Goal: Find specific page/section: Find specific page/section

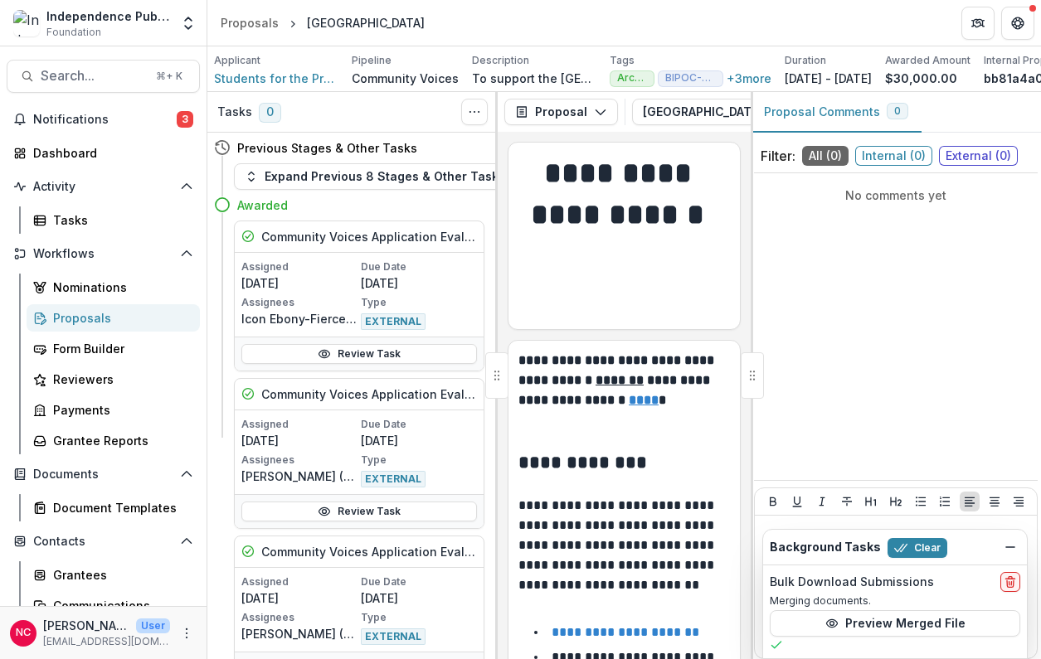
scroll to position [2816, 0]
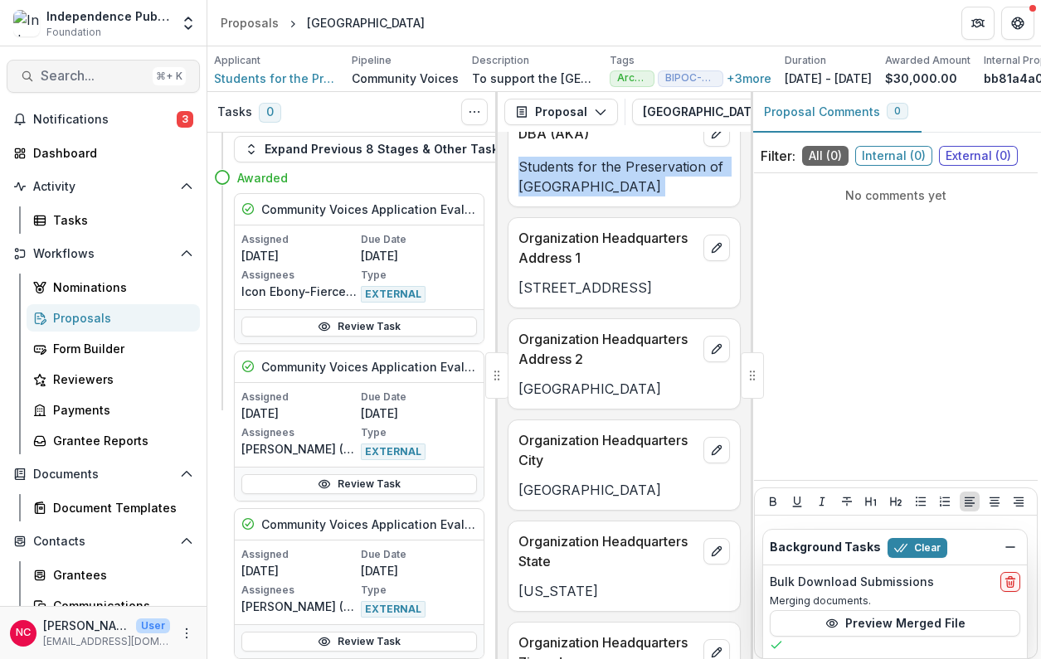
click at [67, 80] on span "Search..." at bounding box center [93, 76] width 105 height 16
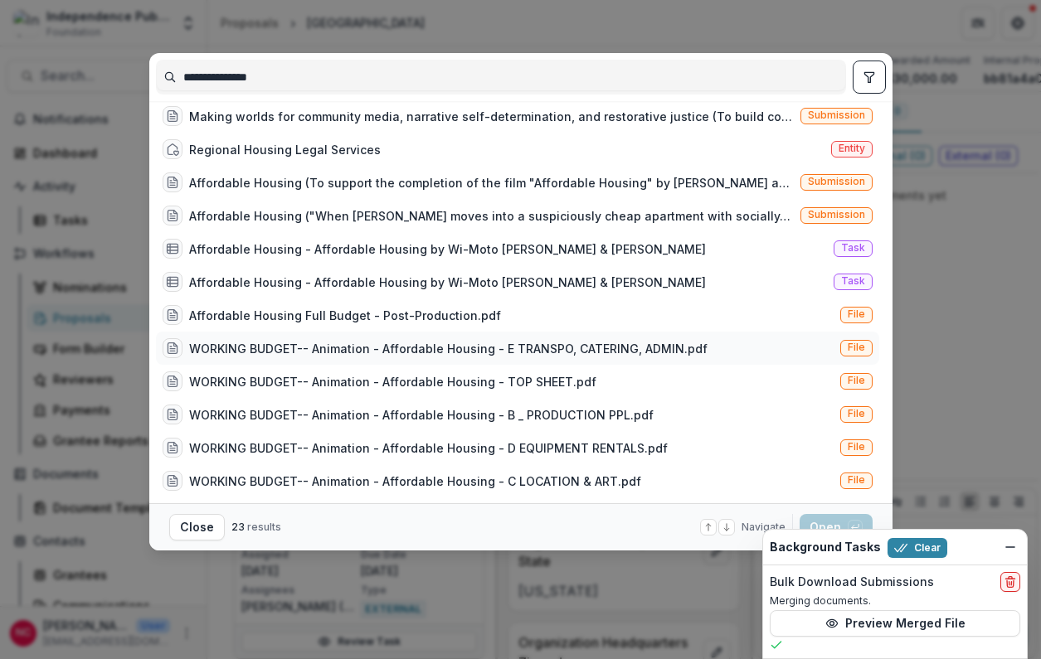
scroll to position [0, 0]
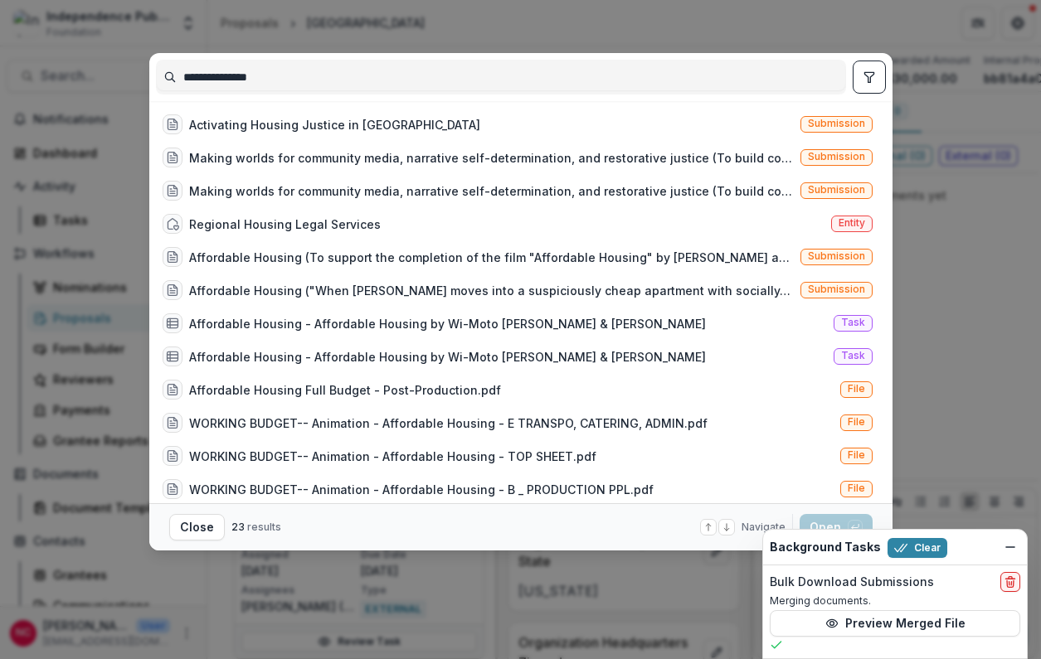
type input "**********"
click at [354, 528] on div "Close 23 results Navigate up and down with arrow keys Open with enter key" at bounding box center [520, 527] width 703 height 27
click at [198, 527] on button "Close" at bounding box center [197, 527] width 56 height 27
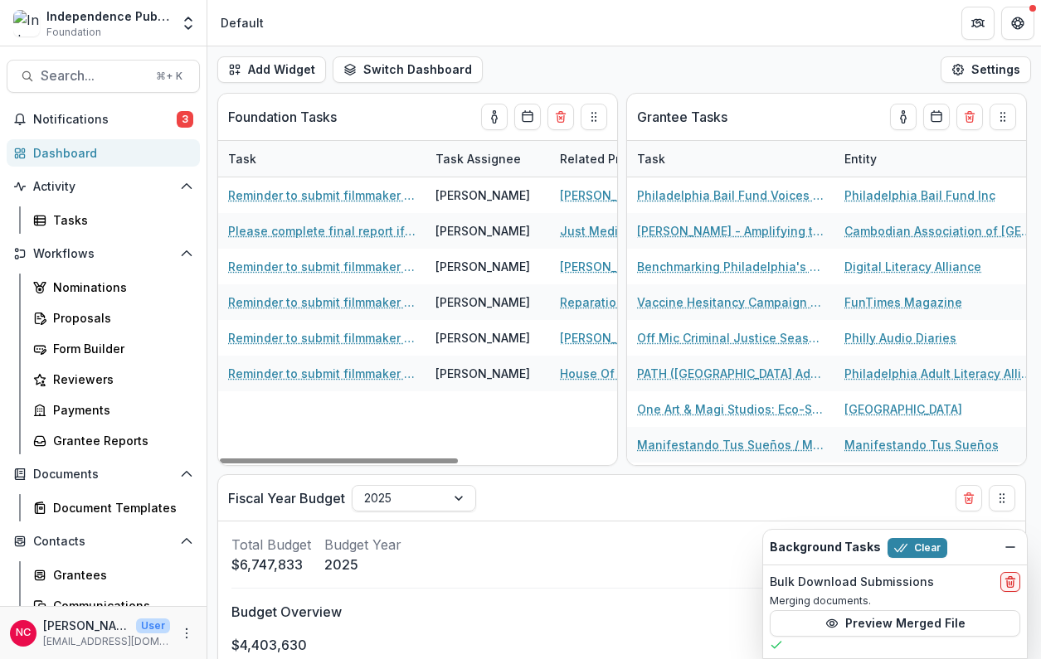
click at [429, 22] on header "Default" at bounding box center [623, 23] width 833 height 46
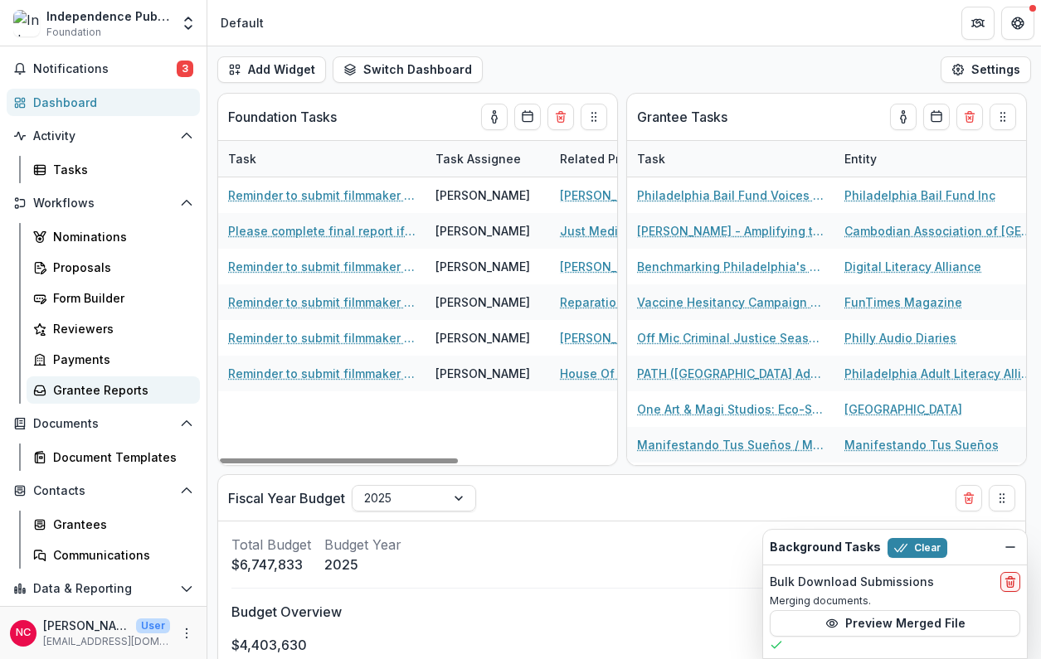
scroll to position [53, 0]
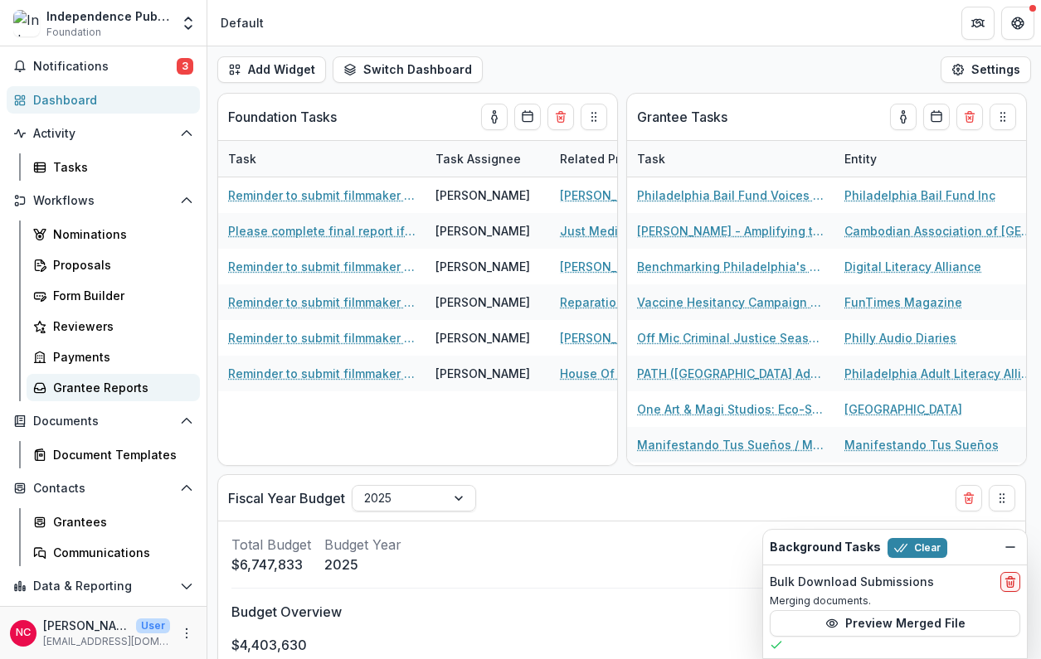
click at [147, 386] on div "Grantee Reports" at bounding box center [120, 387] width 134 height 17
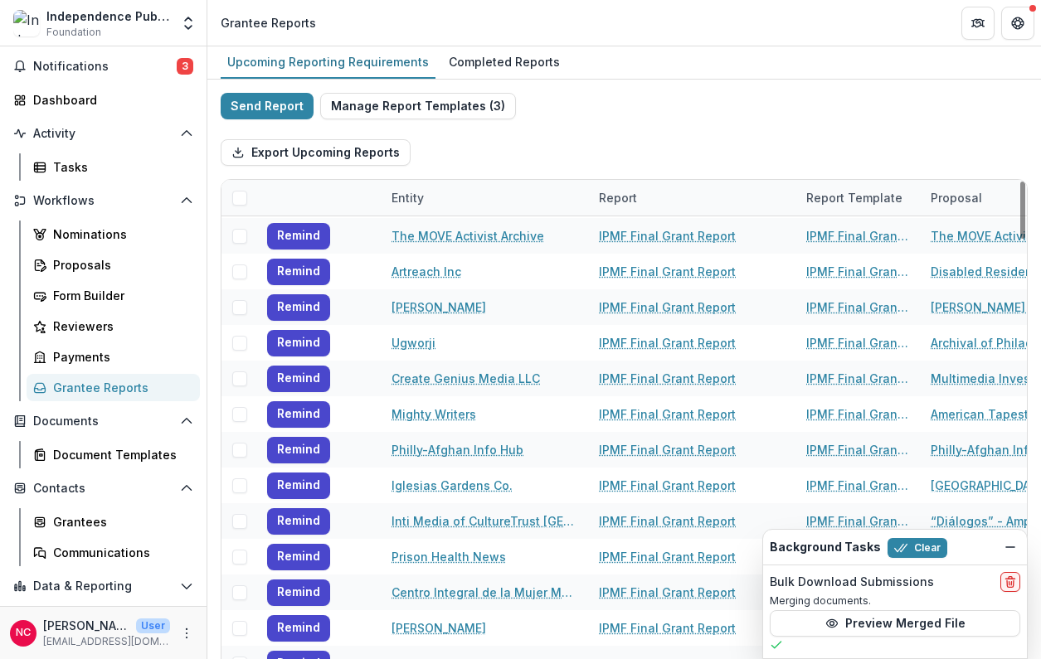
scroll to position [2675, 0]
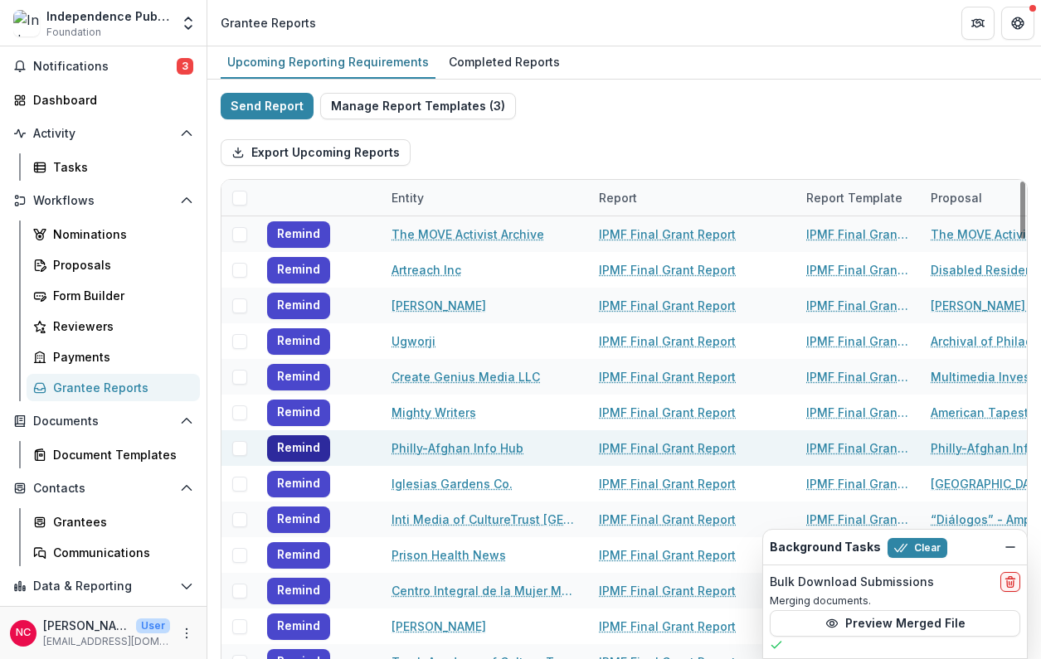
click at [309, 454] on button "Remind" at bounding box center [298, 448] width 63 height 27
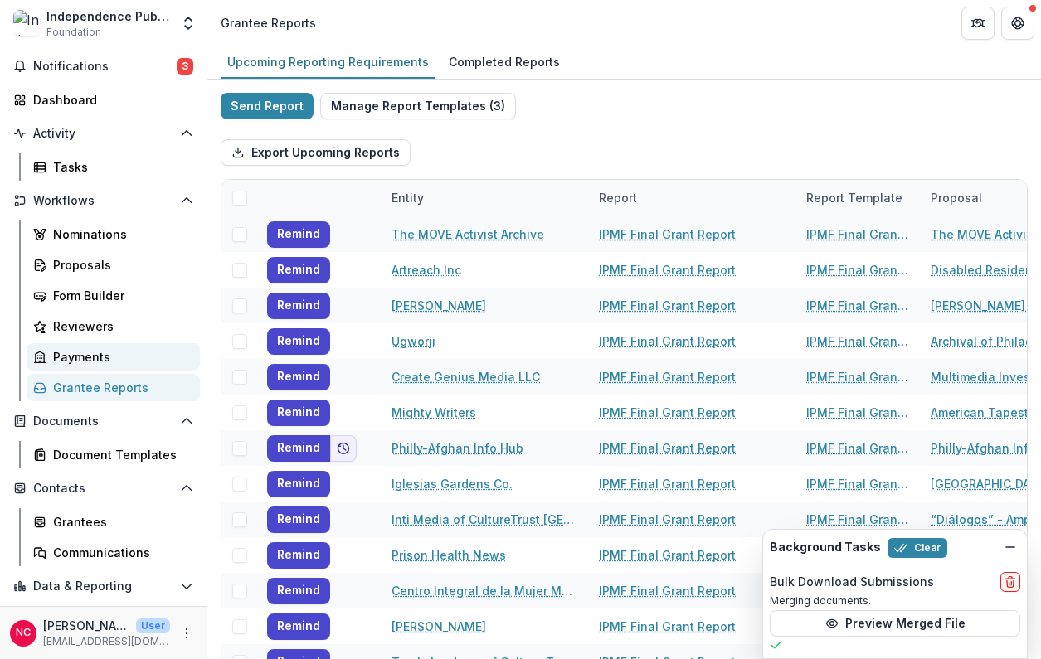
scroll to position [0, 0]
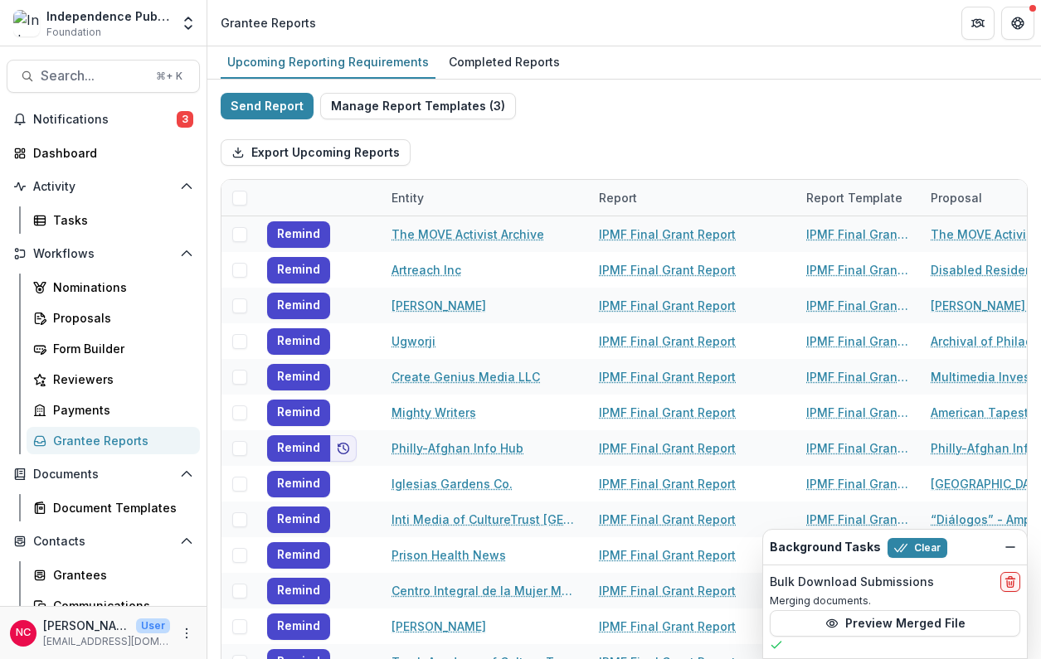
click at [100, 445] on div "Grantee Reports" at bounding box center [120, 440] width 134 height 17
click at [95, 74] on span "Search..." at bounding box center [93, 76] width 105 height 16
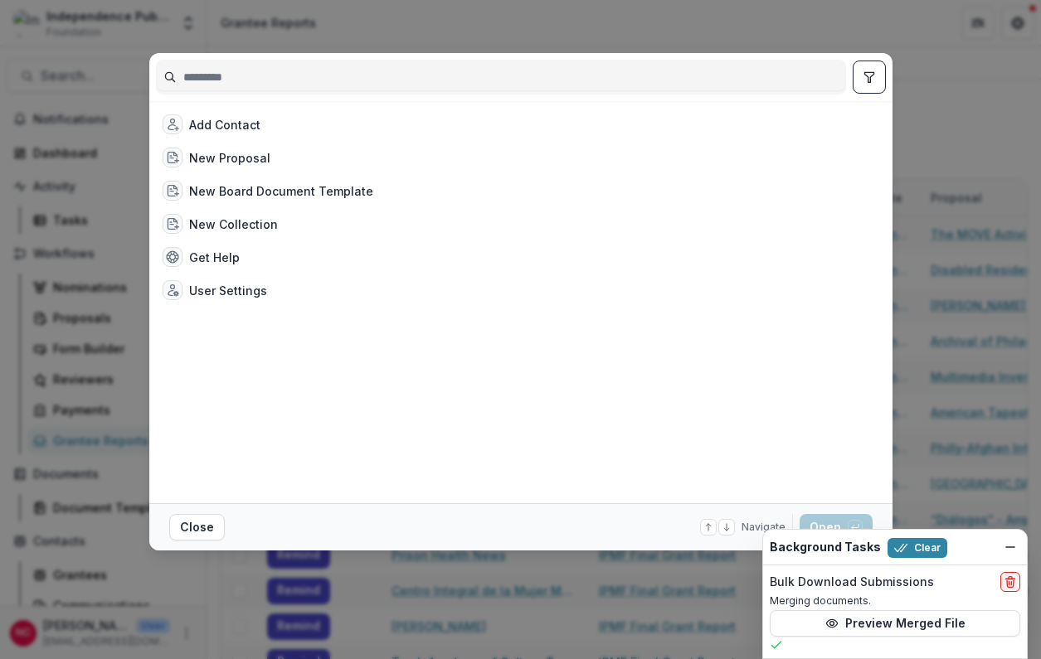
click at [469, 39] on div "Add Contact New Proposal New Board Document Template New Collection Get Help Us…" at bounding box center [520, 329] width 1041 height 659
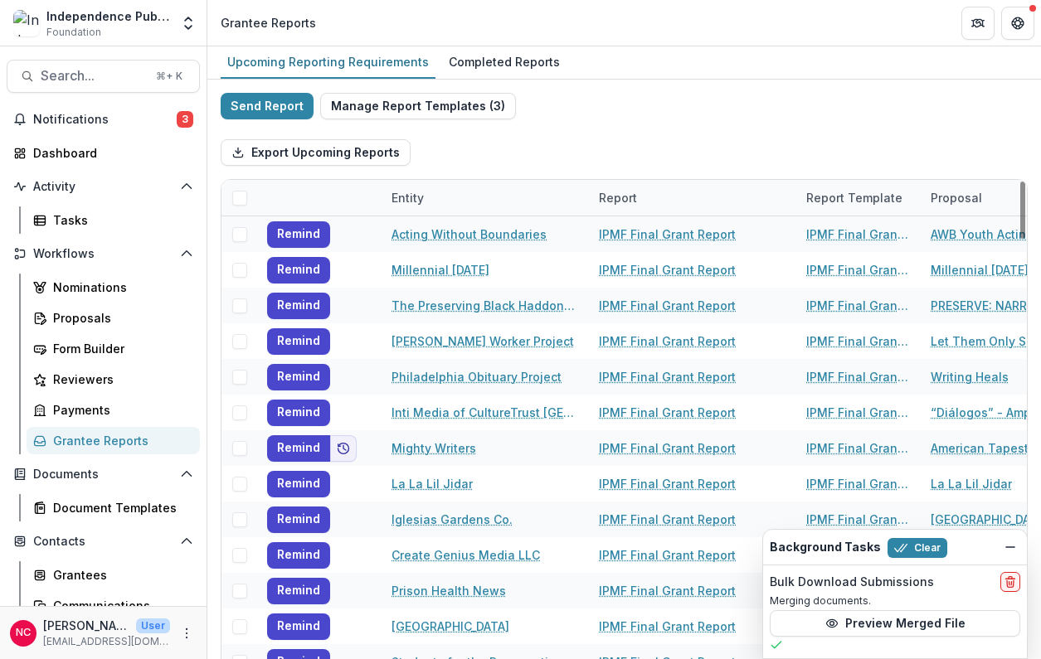
click at [406, 197] on div "Entity" at bounding box center [407, 197] width 52 height 17
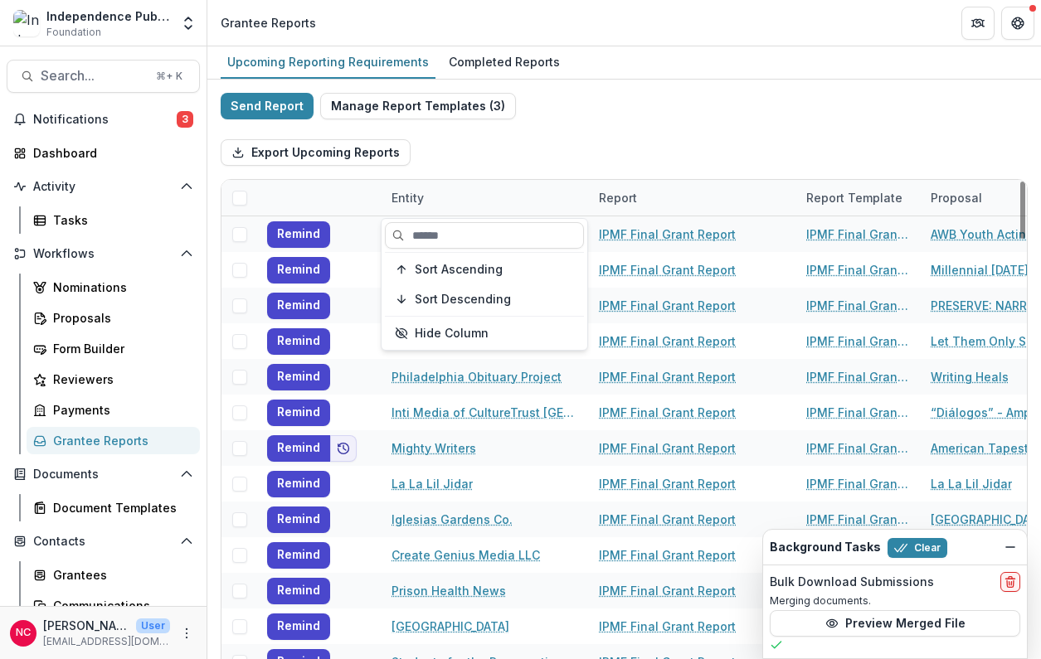
click at [417, 196] on div "Entity" at bounding box center [407, 197] width 52 height 17
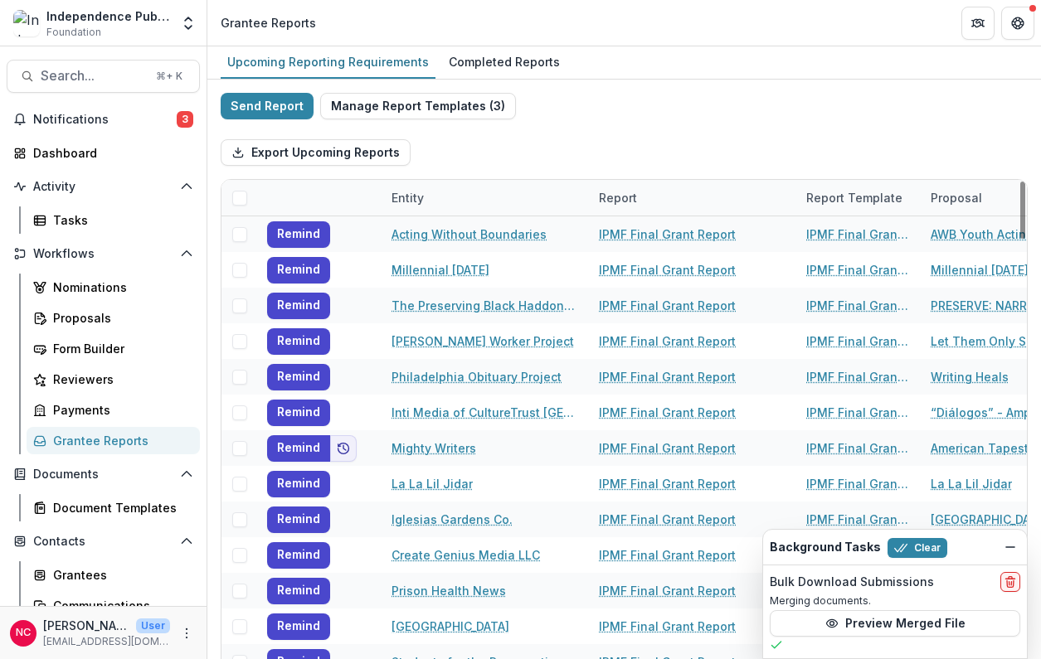
click at [417, 196] on div "Entity" at bounding box center [407, 197] width 52 height 17
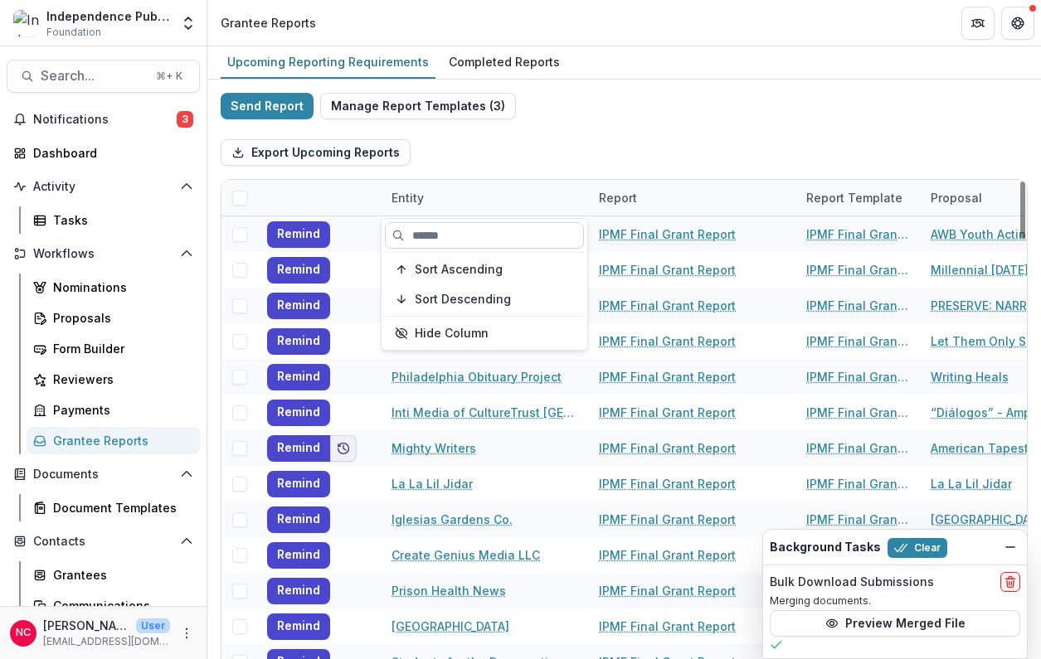
click at [433, 235] on input at bounding box center [484, 235] width 199 height 27
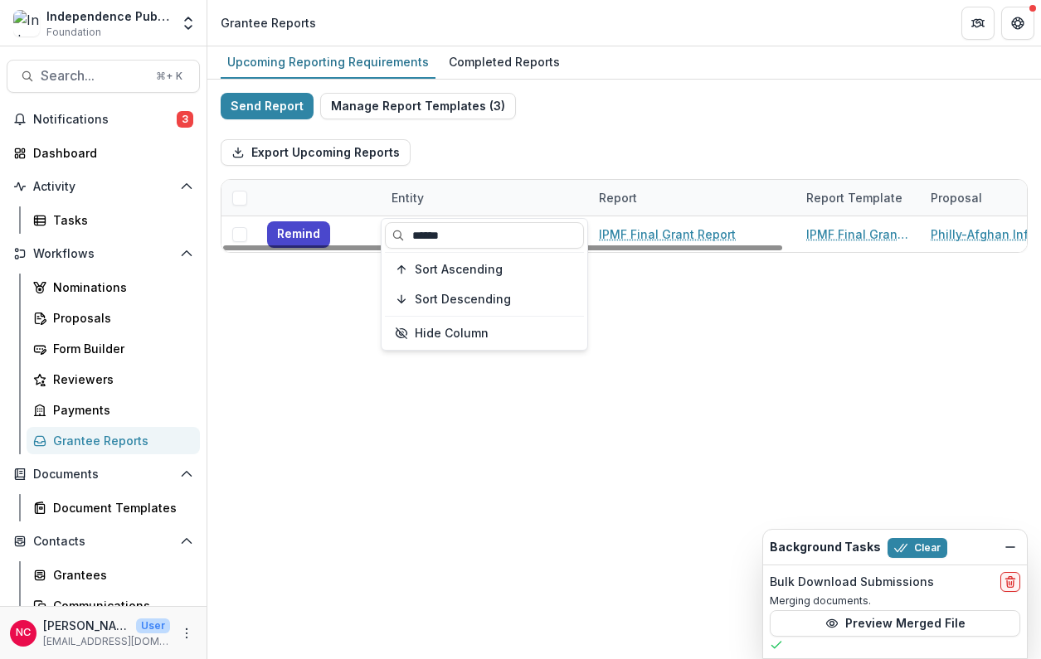
type input "******"
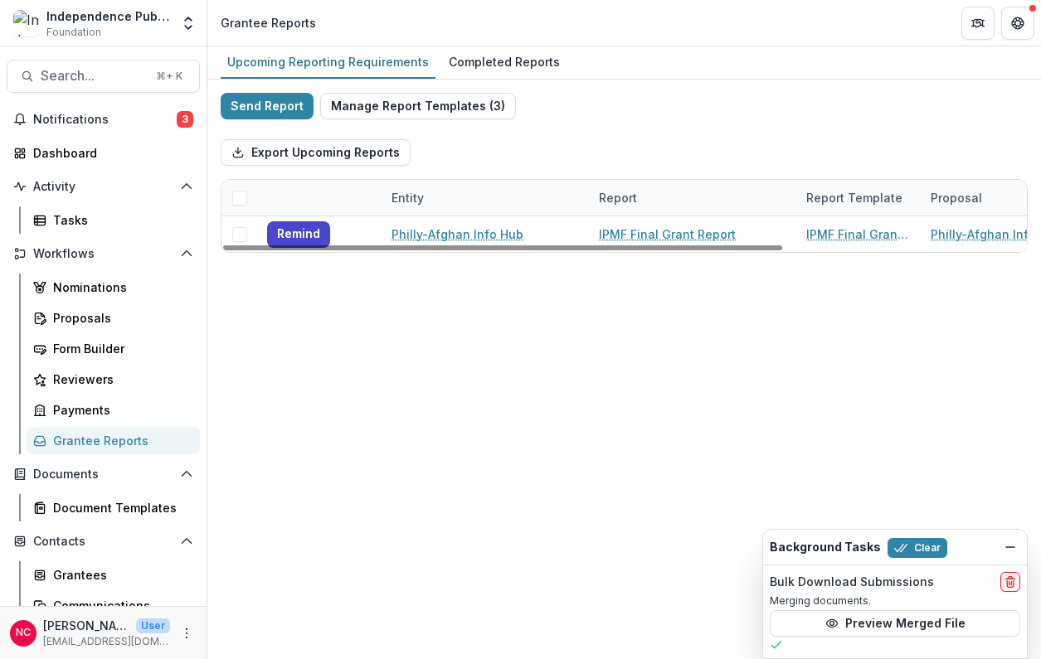
click at [409, 202] on div "Entity" at bounding box center [407, 197] width 52 height 17
click at [382, 397] on div "Upcoming Reporting Requirements Completed Reports Send Report Manage Report Tem…" at bounding box center [623, 352] width 833 height 613
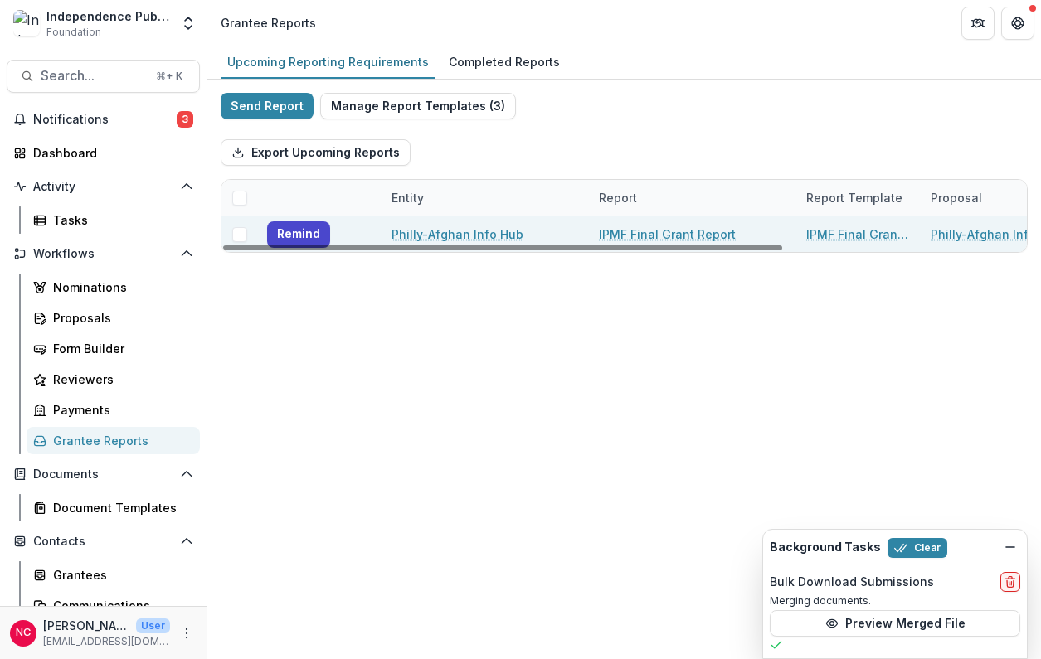
click at [430, 231] on link "Philly-Afghan Info Hub" at bounding box center [457, 234] width 132 height 17
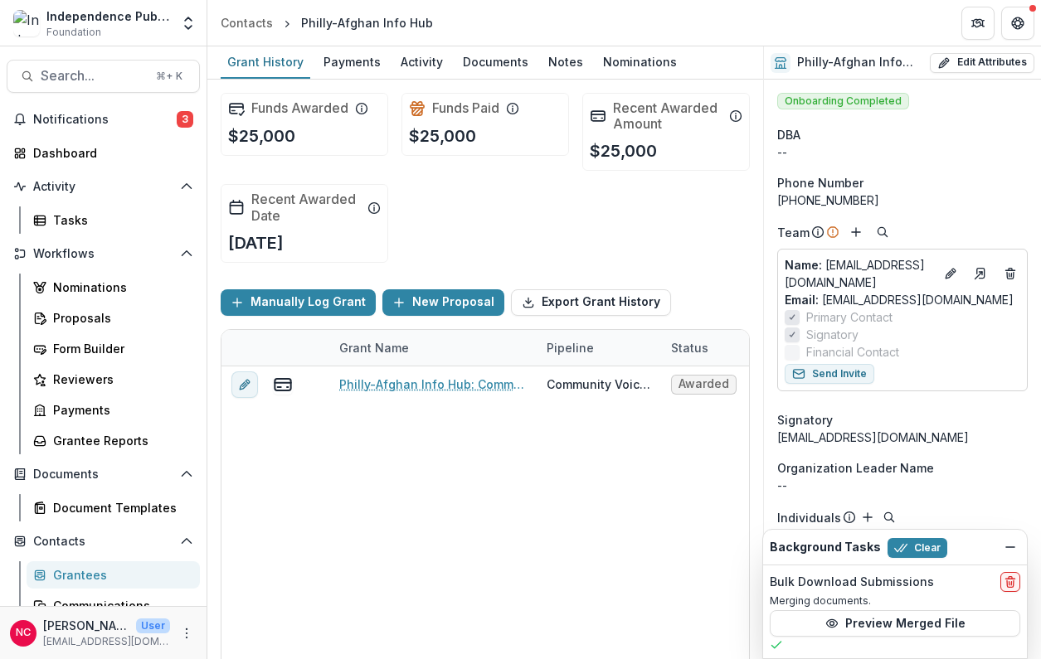
click at [67, 159] on div "Dashboard" at bounding box center [109, 152] width 153 height 17
